Goal: Transaction & Acquisition: Purchase product/service

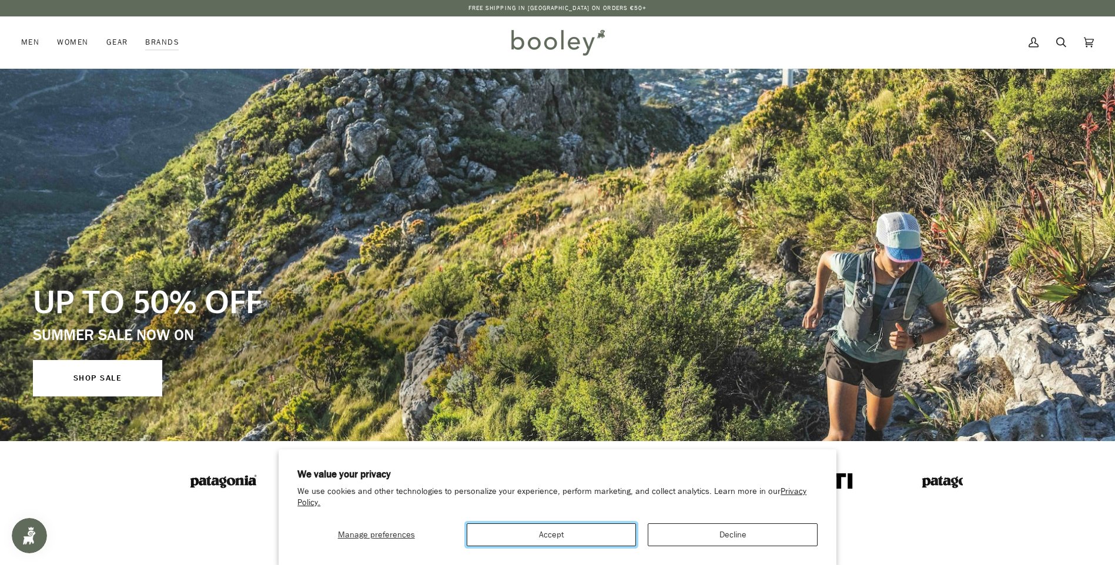
click at [561, 536] on button "Accept" at bounding box center [551, 535] width 169 height 23
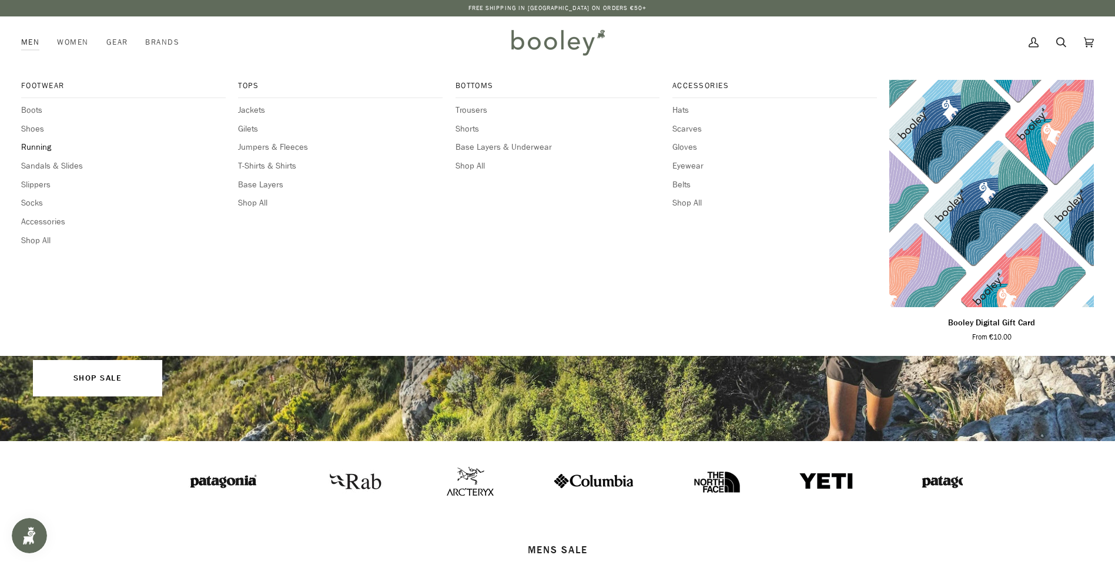
click at [25, 142] on span "Running" at bounding box center [123, 147] width 204 height 13
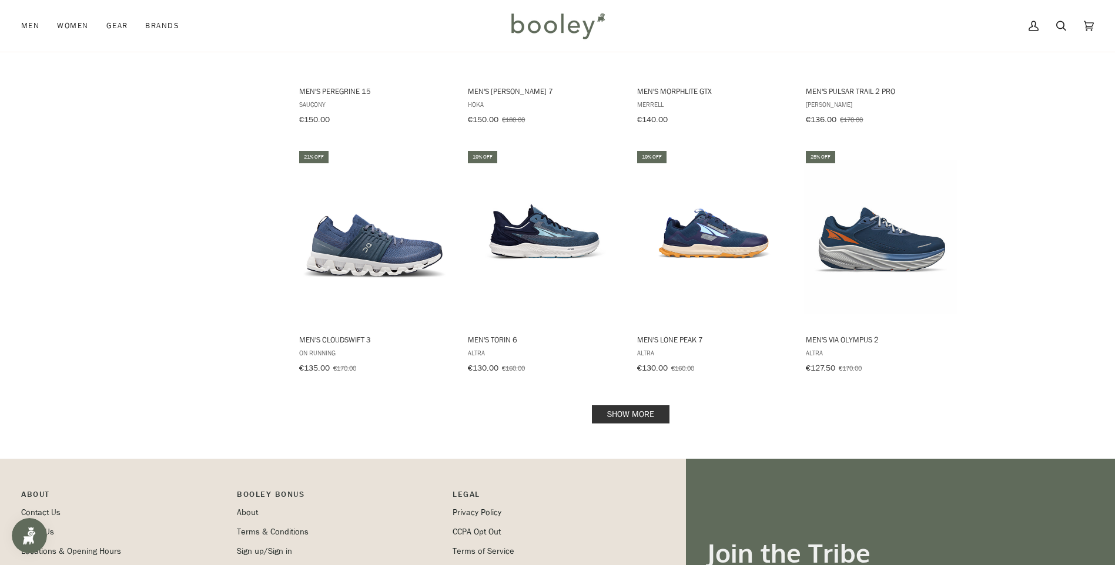
scroll to position [1175, 0]
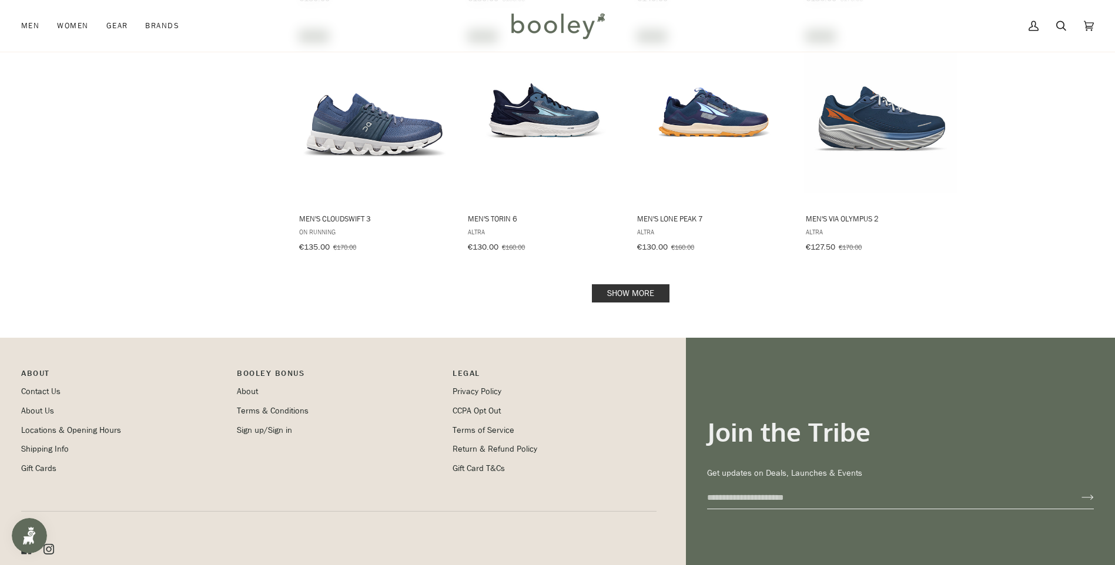
click at [659, 284] on link "Show more" at bounding box center [631, 293] width 78 height 18
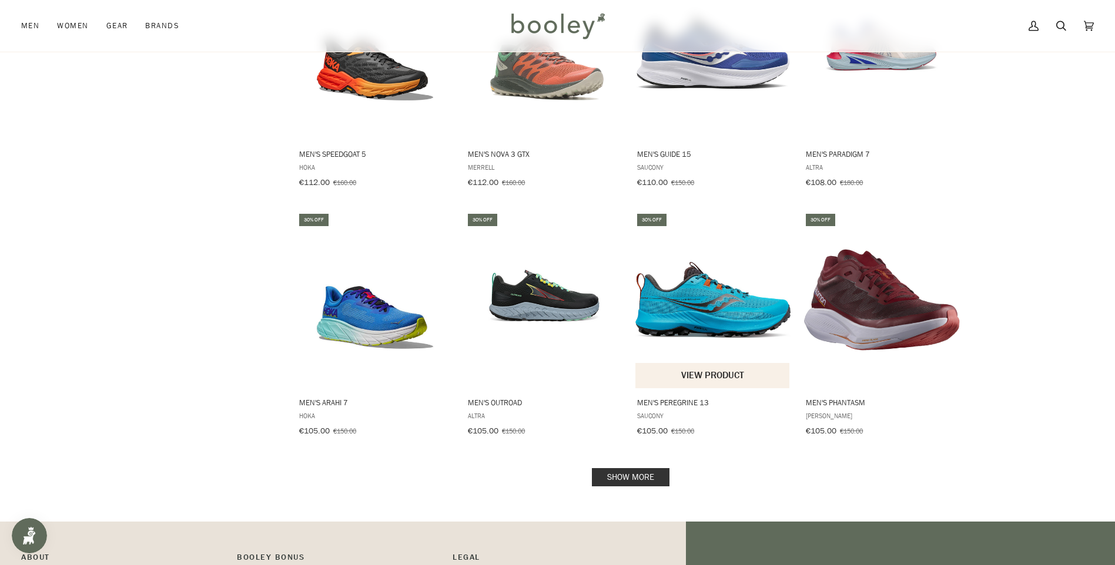
scroll to position [2292, 0]
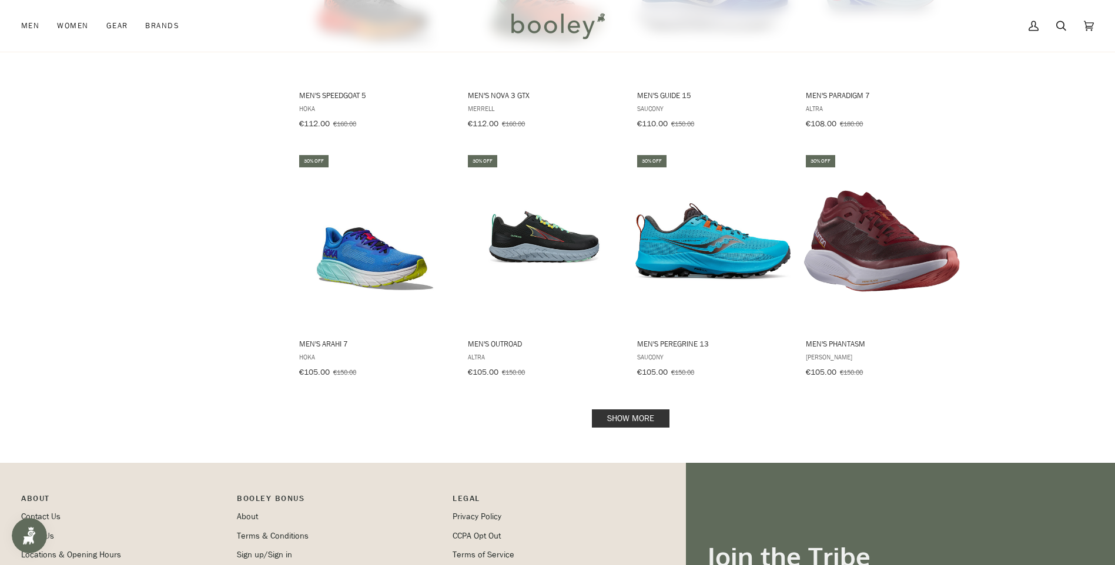
click at [632, 410] on link "Show more" at bounding box center [631, 419] width 78 height 18
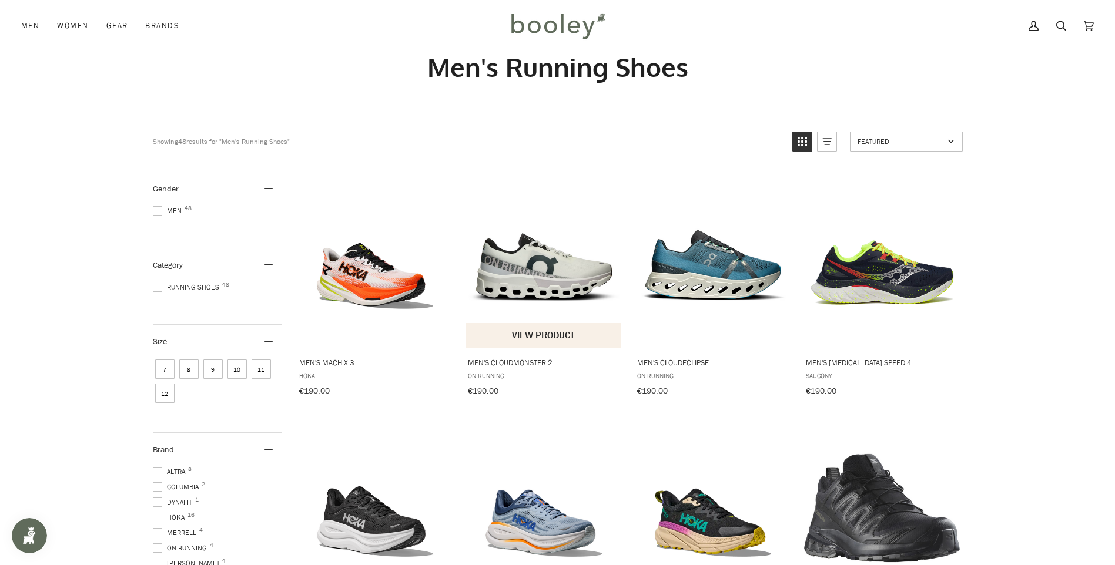
scroll to position [59, 0]
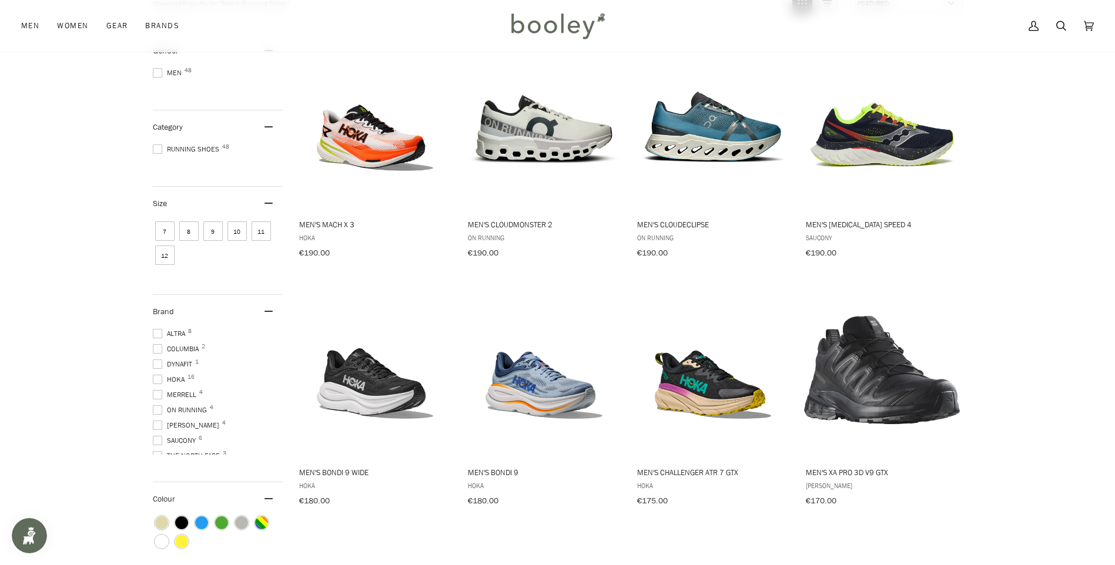
click at [159, 393] on span at bounding box center [157, 394] width 9 height 9
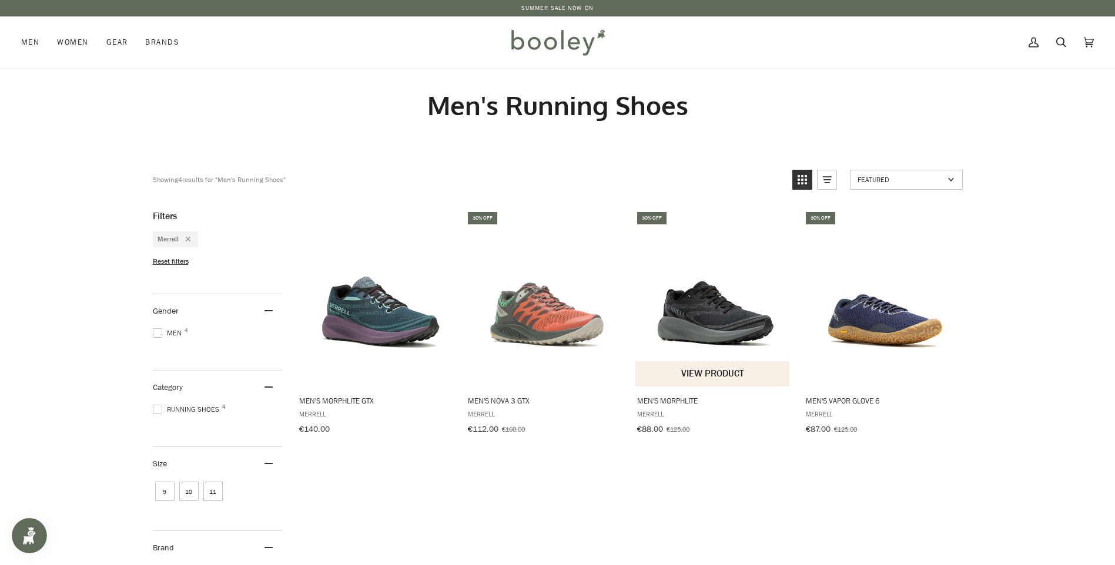
click at [715, 313] on img "Men's Morphlite" at bounding box center [713, 298] width 156 height 156
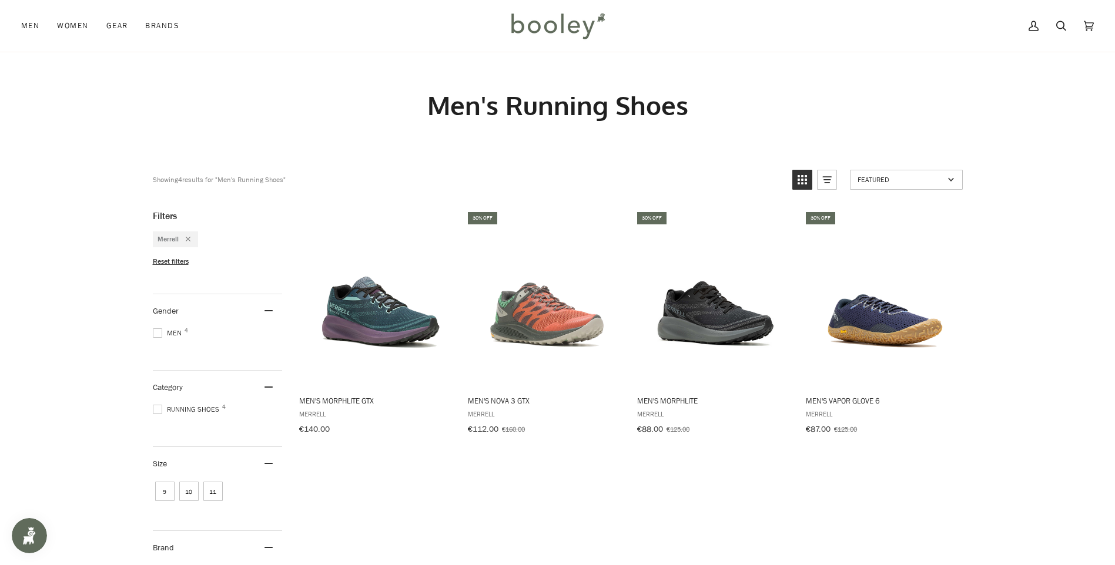
scroll to position [59, 0]
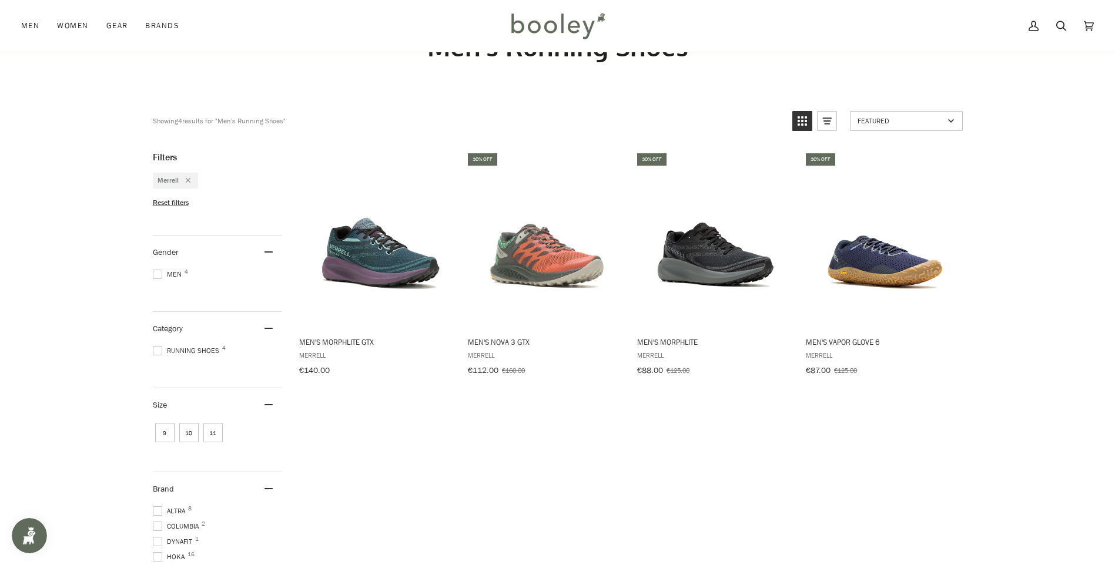
click at [187, 178] on icon "Remove filter: Merrell" at bounding box center [188, 180] width 5 height 5
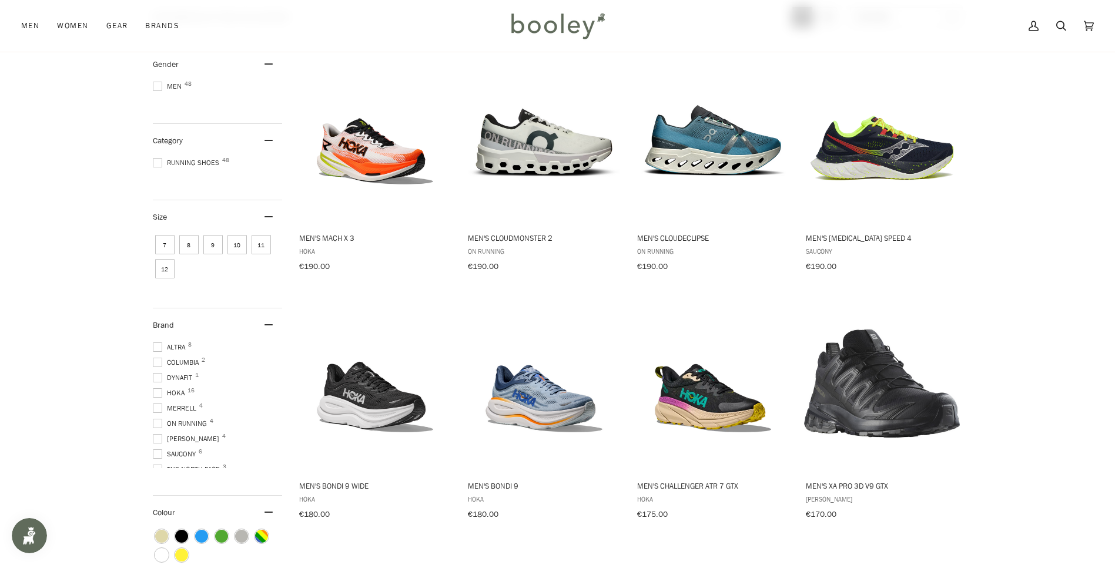
scroll to position [176, 0]
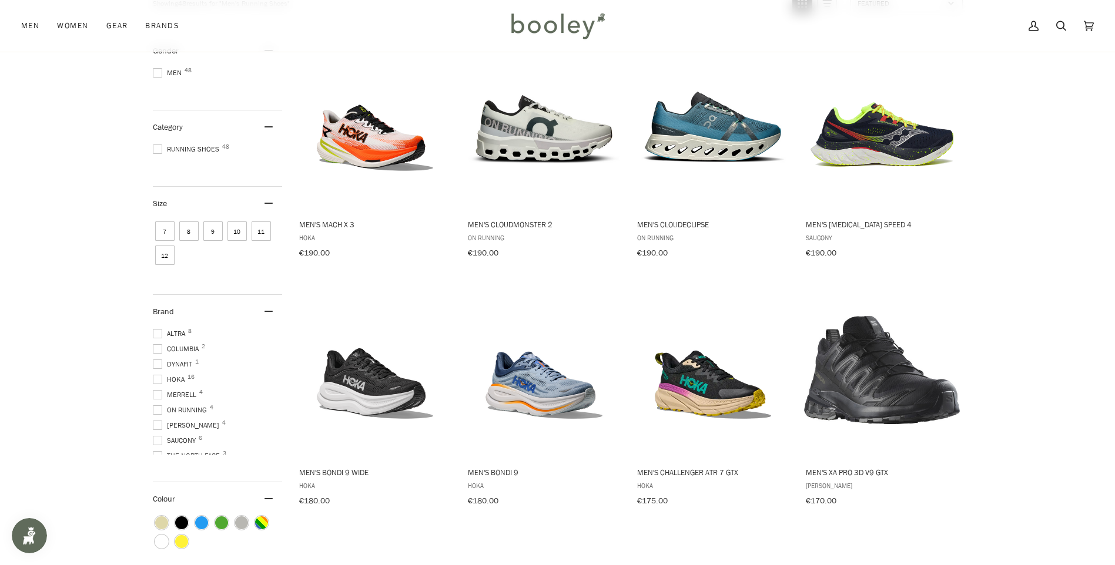
click at [155, 424] on span at bounding box center [157, 425] width 9 height 9
